Goal: Information Seeking & Learning: Learn about a topic

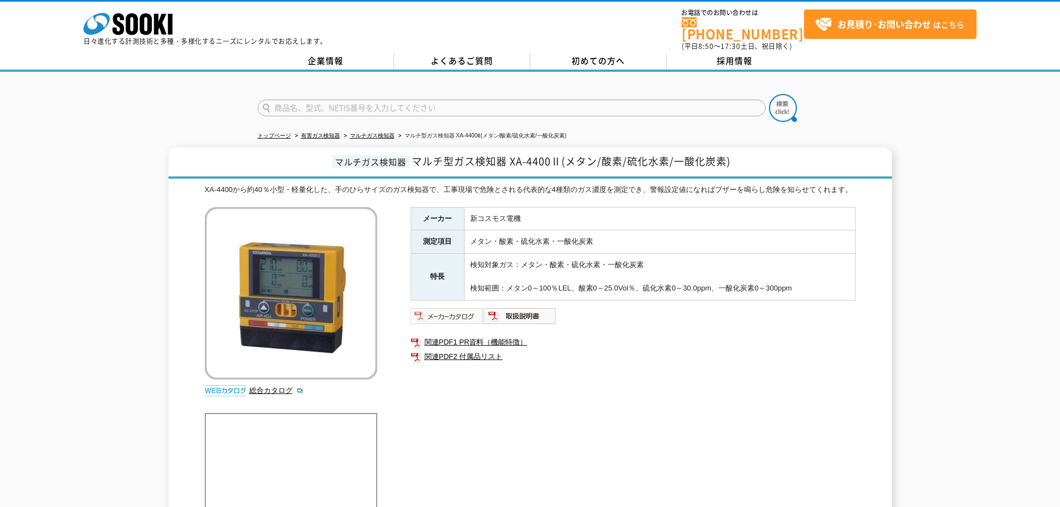
click at [430, 321] on img at bounding box center [447, 316] width 73 height 18
